Goal: Check status: Check status

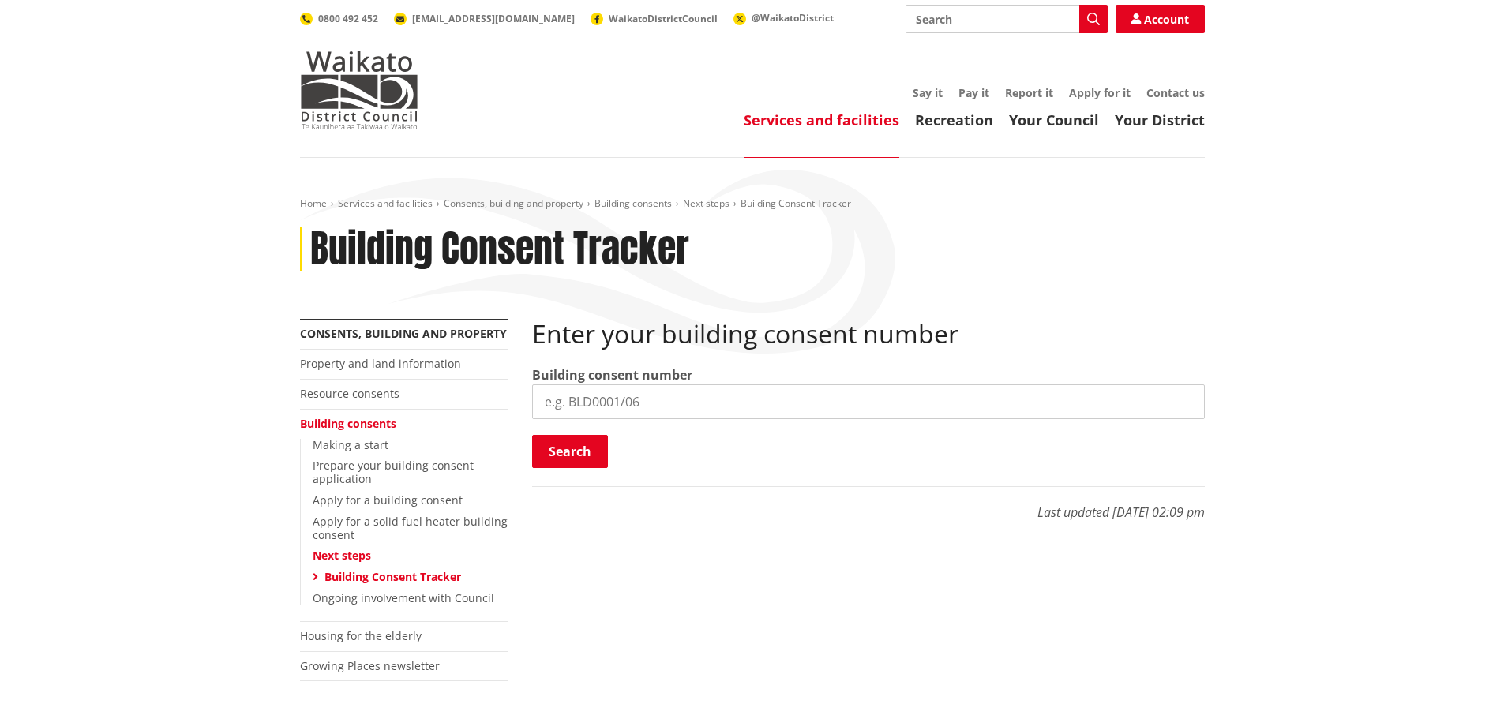
click at [644, 403] on input "search" at bounding box center [868, 401] width 673 height 35
type input "BLD0147/26"
click at [575, 441] on button "Search" at bounding box center [570, 451] width 76 height 33
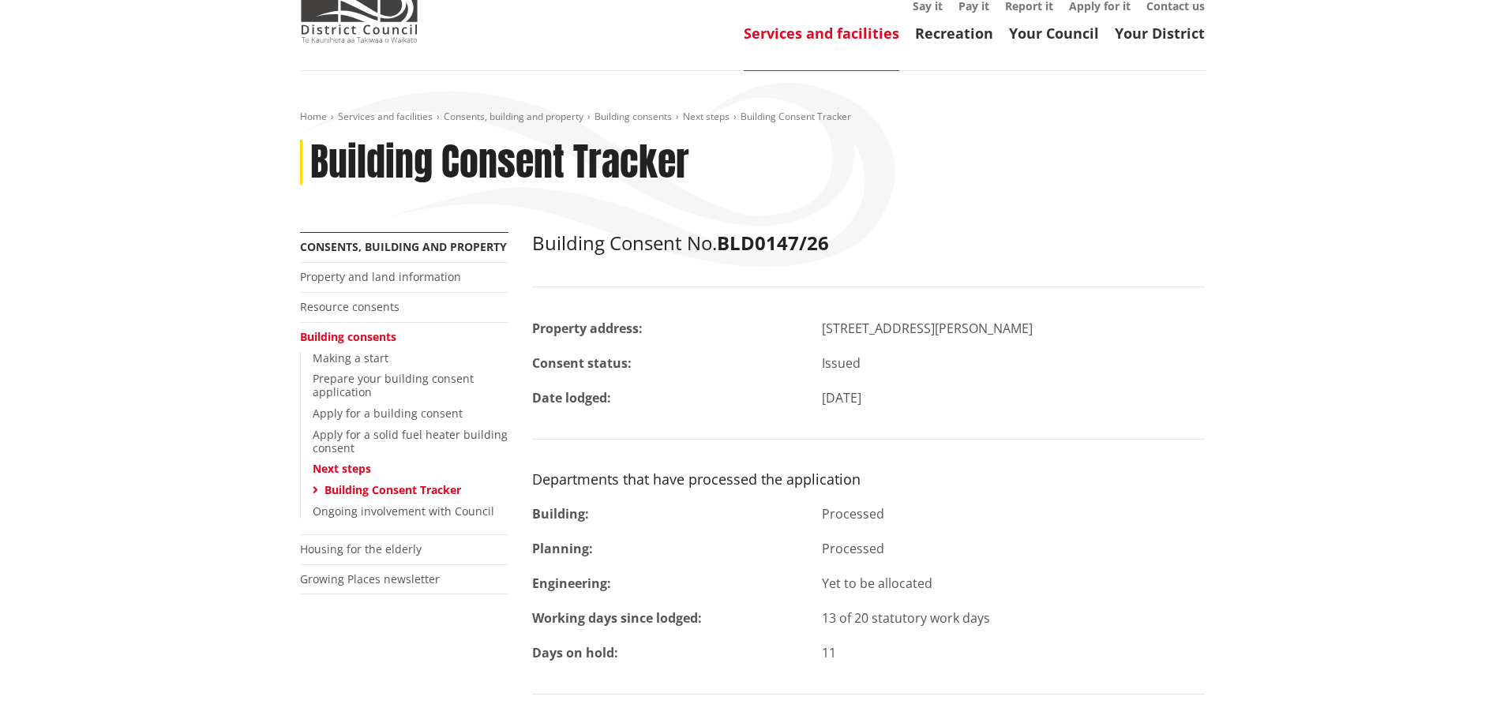
scroll to position [201, 0]
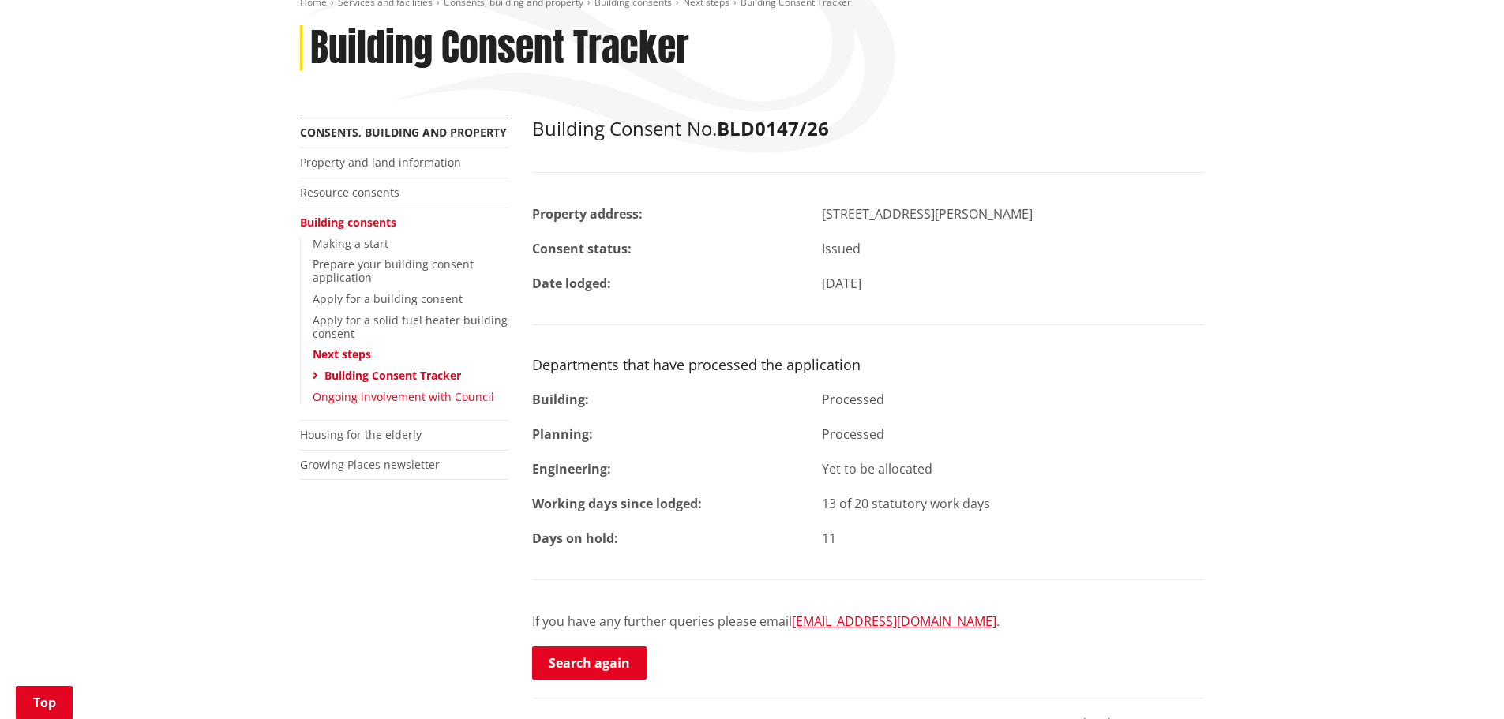
click at [381, 392] on link "Ongoing involvement with Council" at bounding box center [404, 396] width 182 height 15
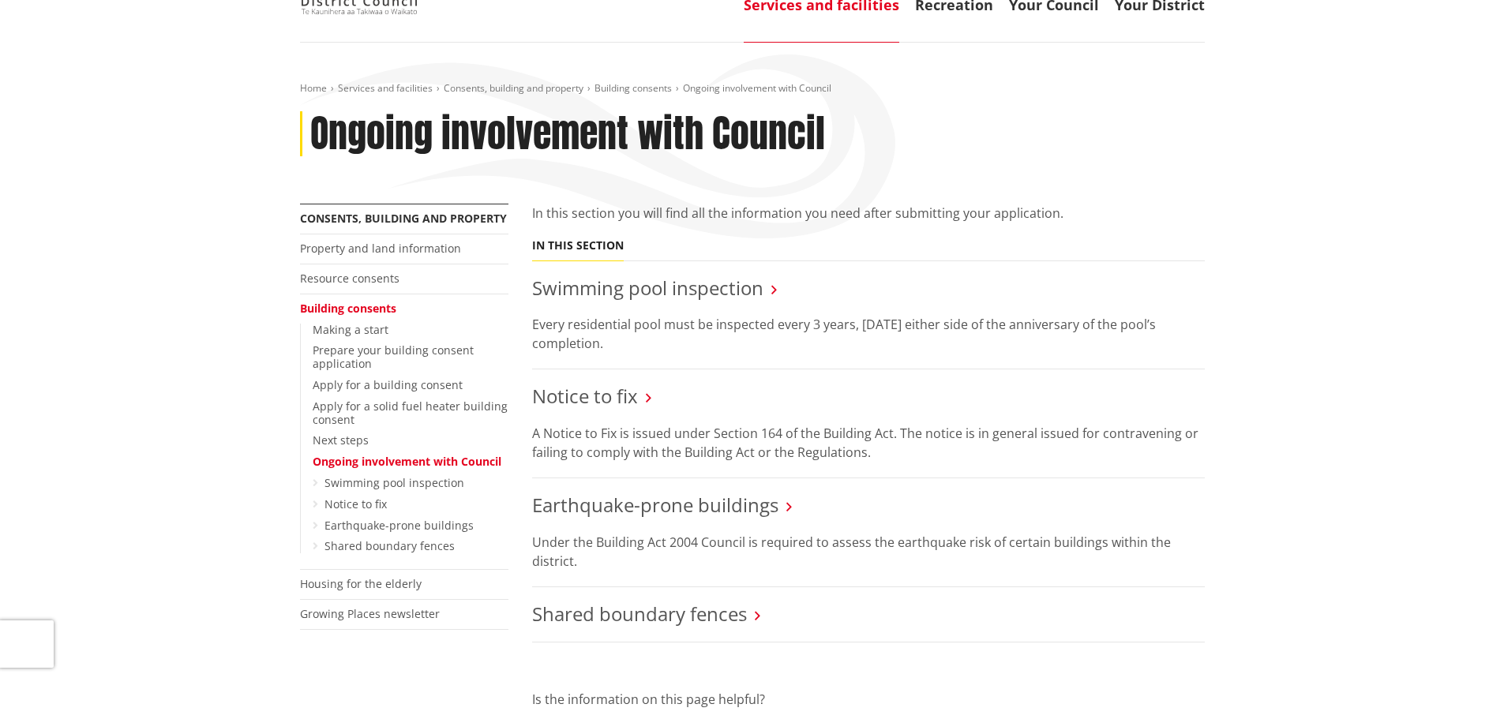
scroll to position [79, 0]
